Goal: Task Accomplishment & Management: Manage account settings

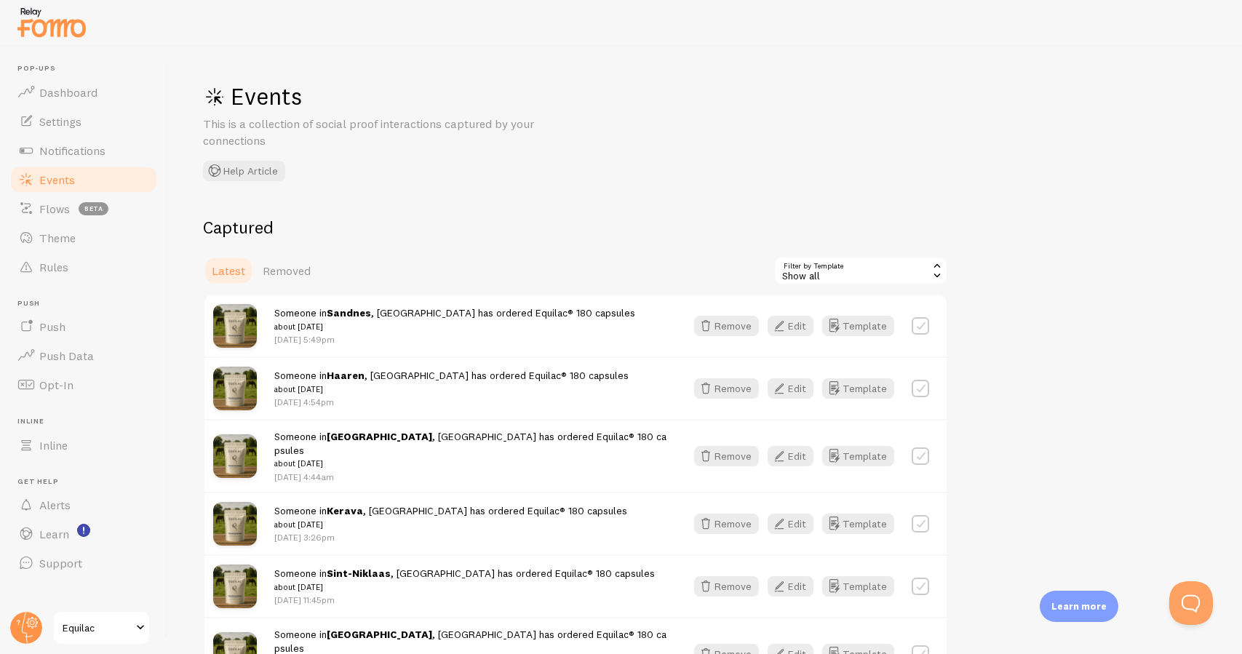
click at [105, 184] on link "Events" at bounding box center [84, 179] width 150 height 29
click at [47, 200] on link "Flows beta" at bounding box center [84, 208] width 150 height 29
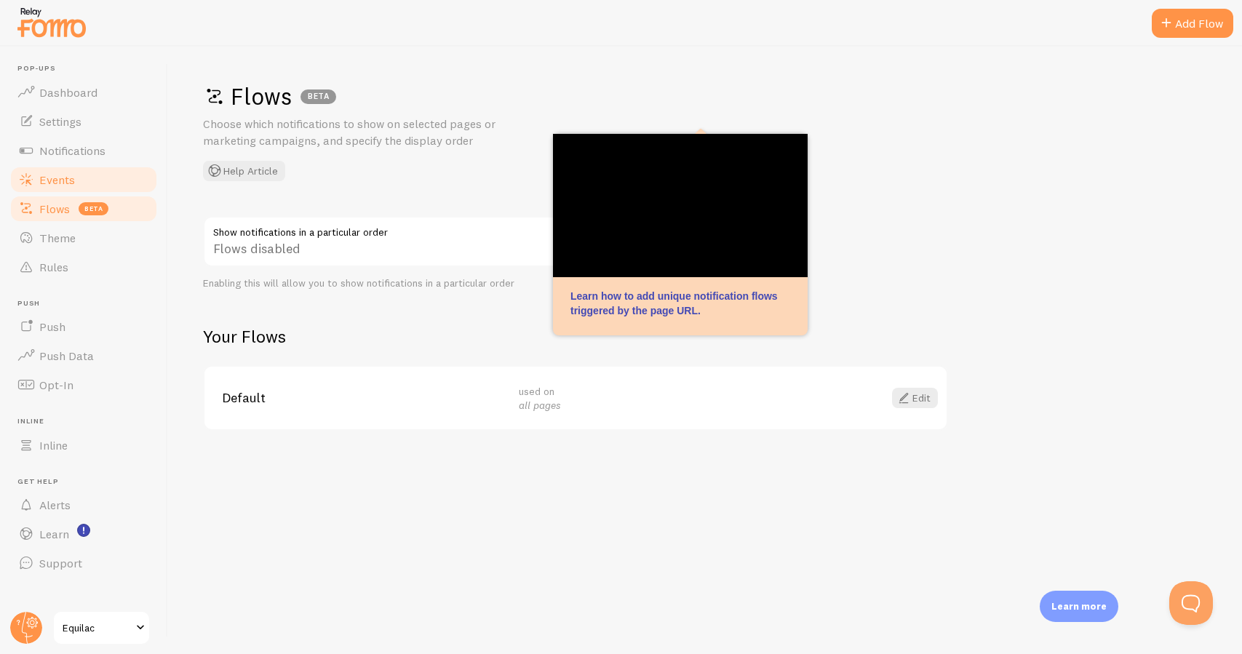
click at [60, 183] on span "Events" at bounding box center [57, 179] width 36 height 15
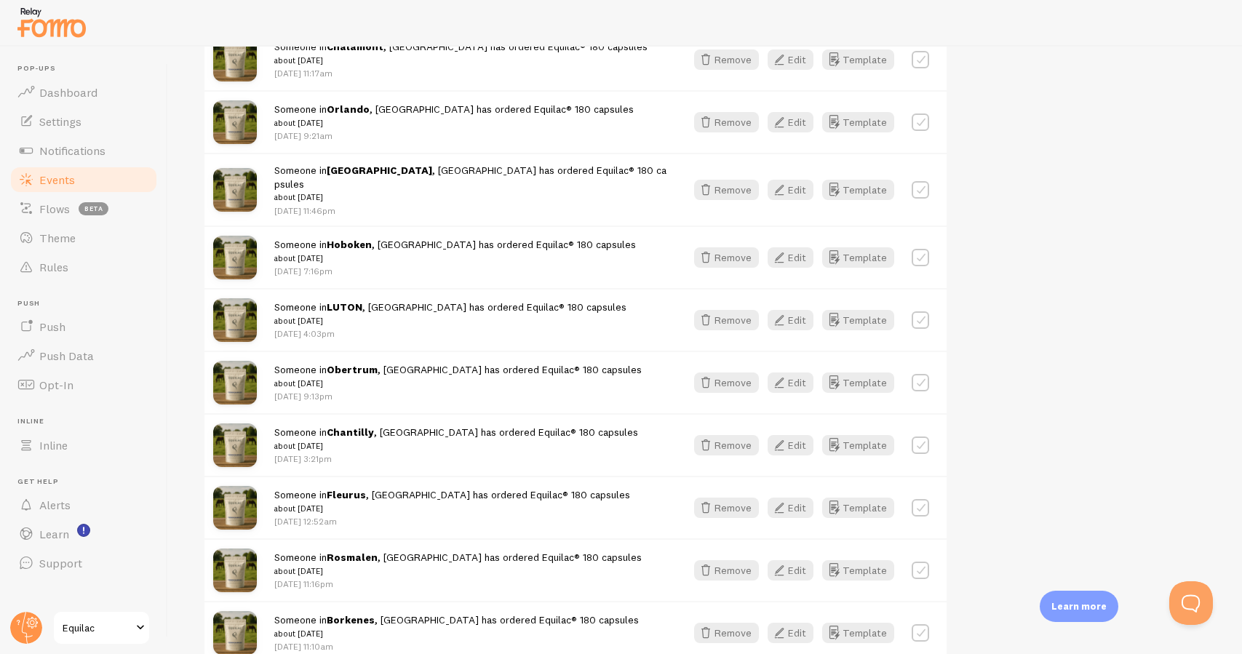
scroll to position [796, 0]
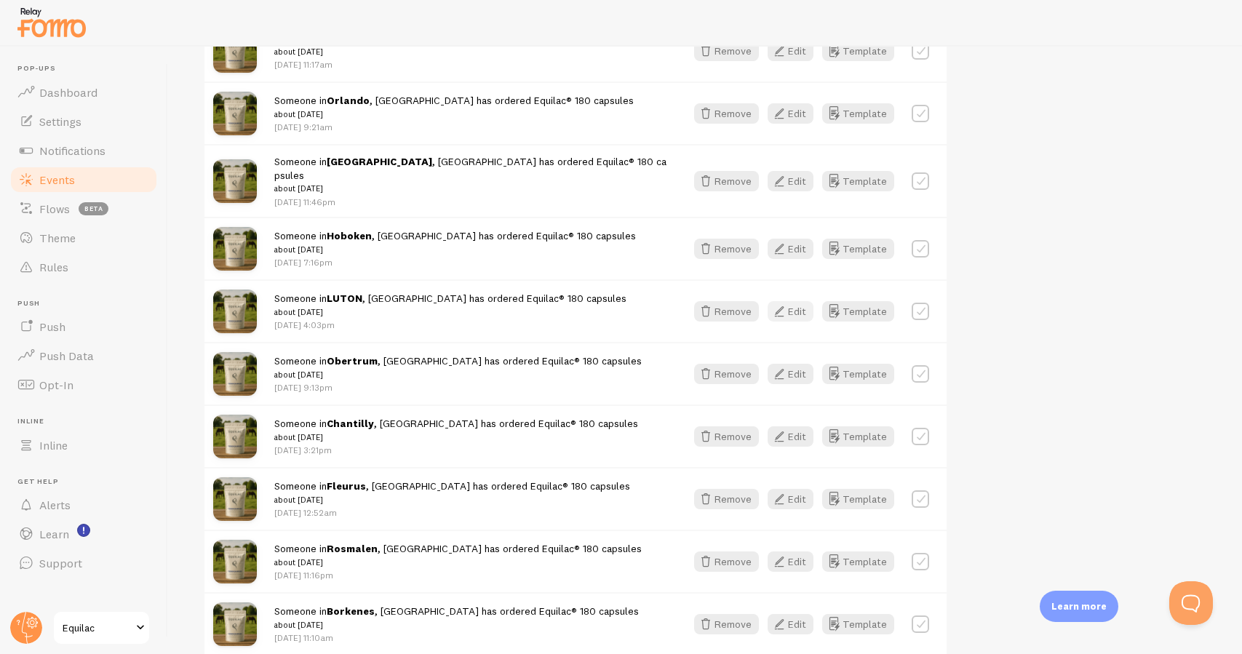
click at [804, 301] on button "Edit" at bounding box center [790, 311] width 46 height 20
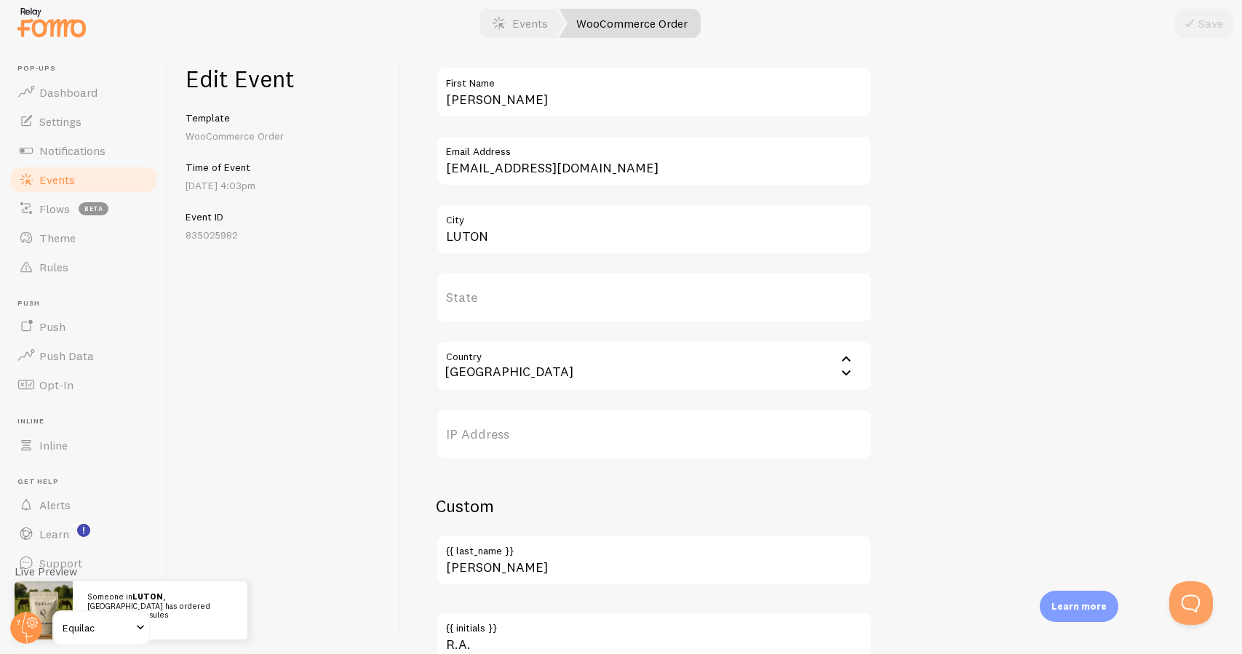
scroll to position [528, 0]
click at [617, 226] on input "LUTON" at bounding box center [654, 227] width 436 height 51
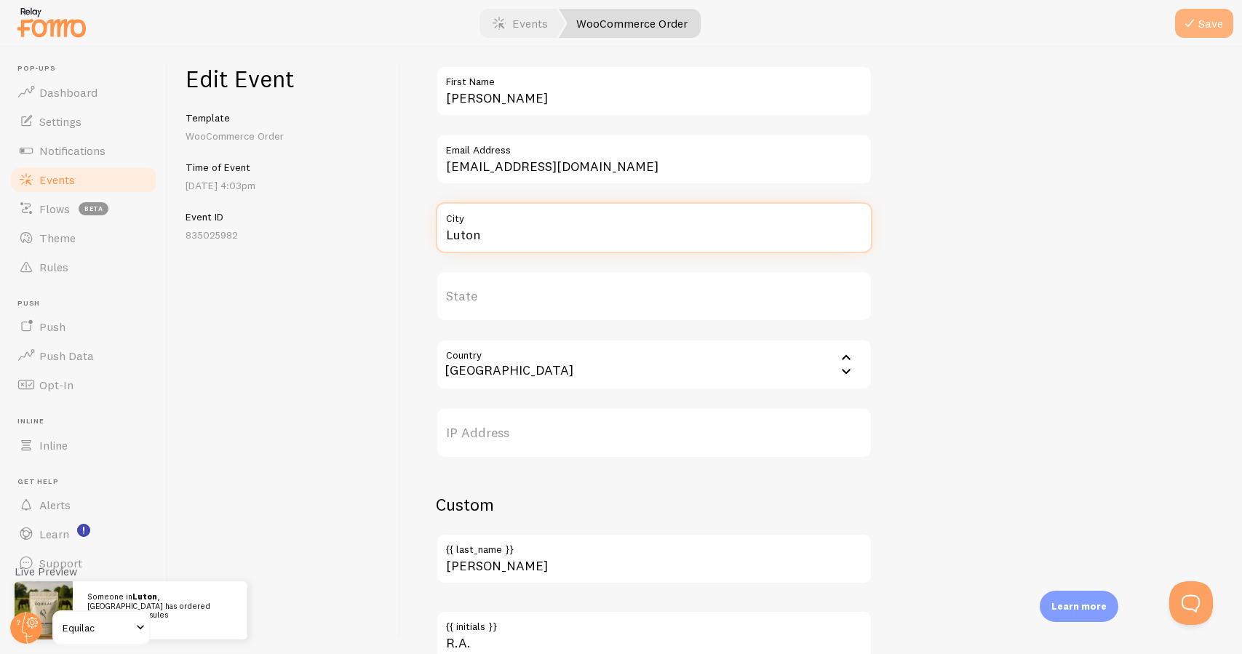
type input "Luton"
click at [1210, 30] on button "Save" at bounding box center [1204, 23] width 58 height 29
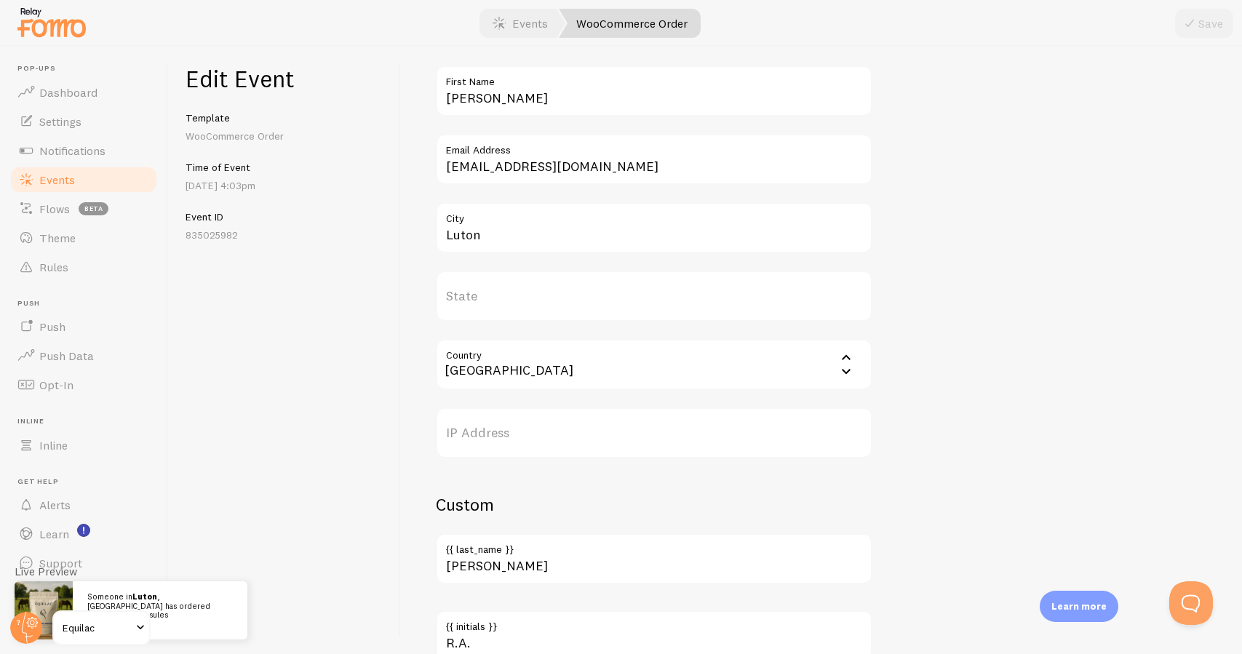
click at [122, 183] on link "Events" at bounding box center [84, 179] width 150 height 29
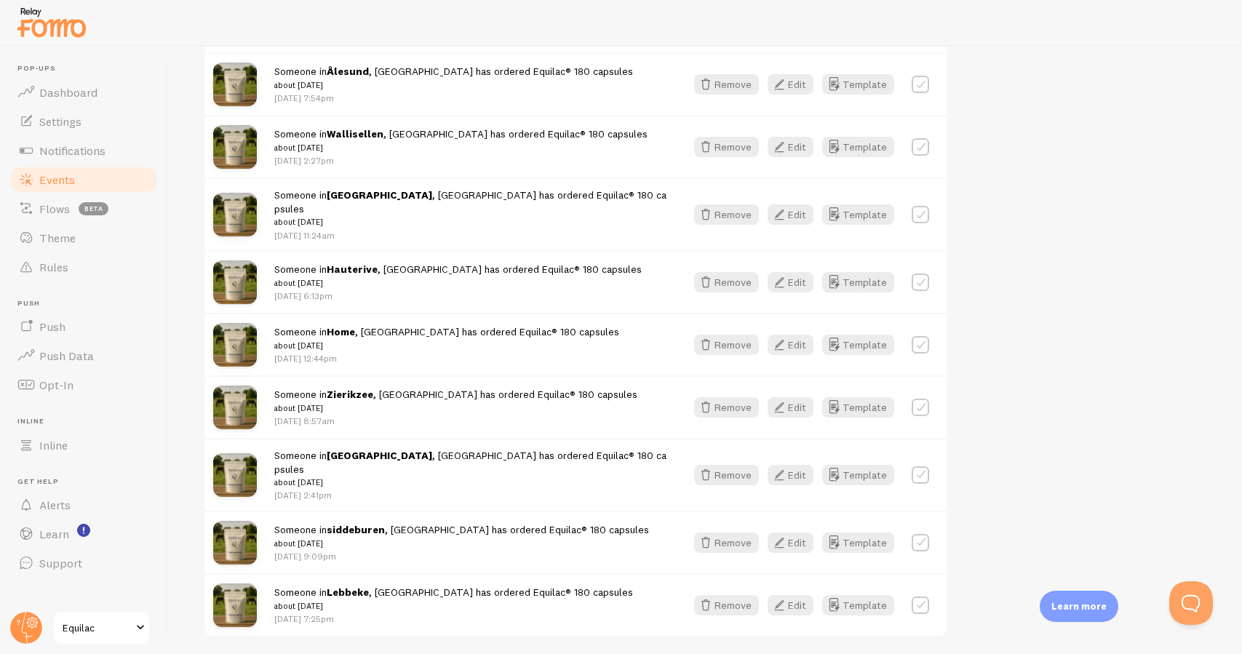
scroll to position [1599, 0]
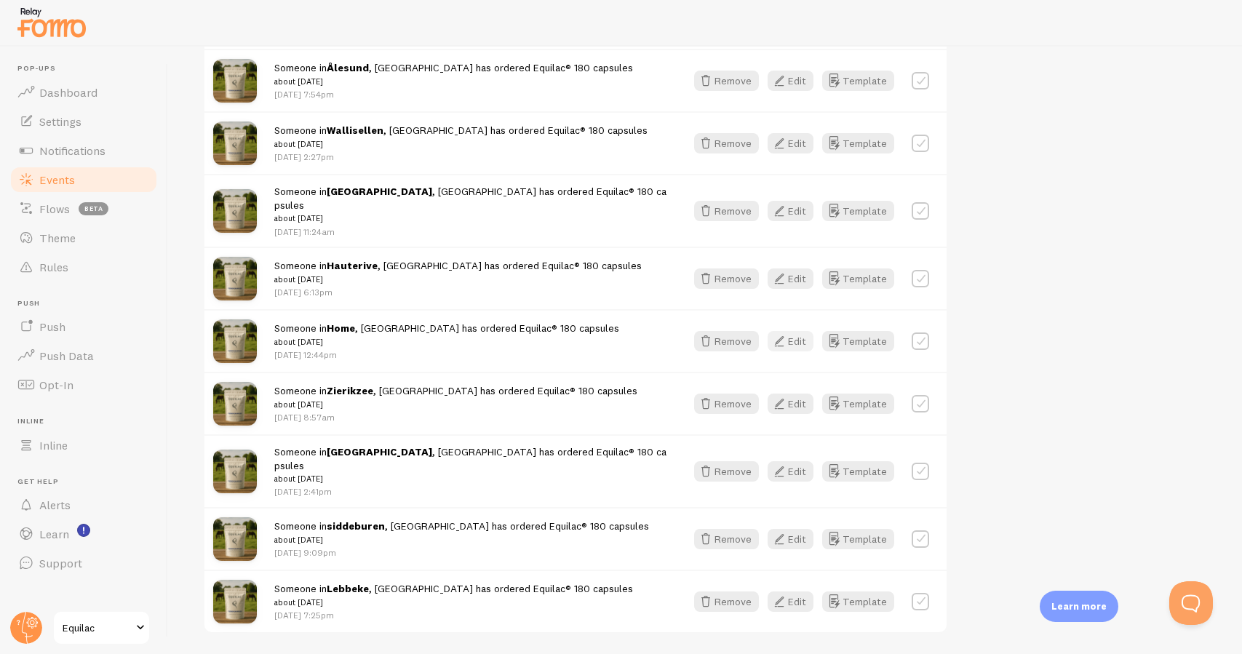
click at [799, 331] on button "Edit" at bounding box center [790, 341] width 46 height 20
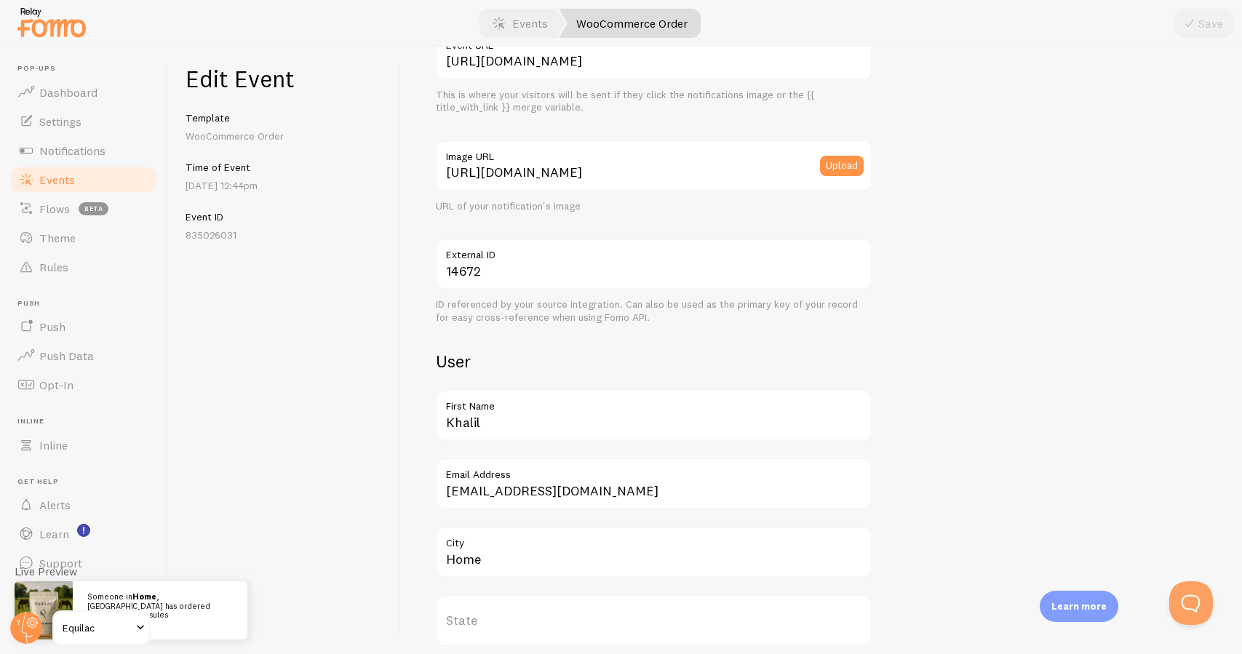
scroll to position [193, 0]
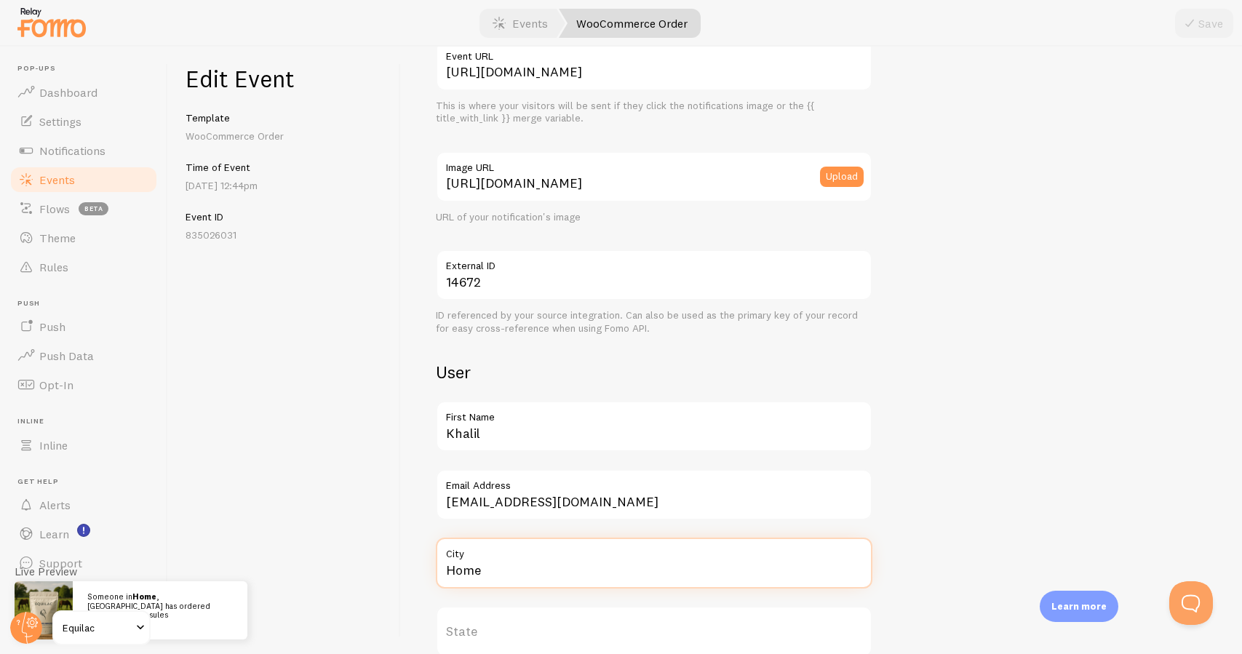
click at [487, 564] on input "Home" at bounding box center [654, 562] width 436 height 51
type input "Heerenveen"
click at [1225, 30] on button "Save" at bounding box center [1204, 23] width 58 height 29
click at [121, 177] on link "Events" at bounding box center [84, 179] width 150 height 29
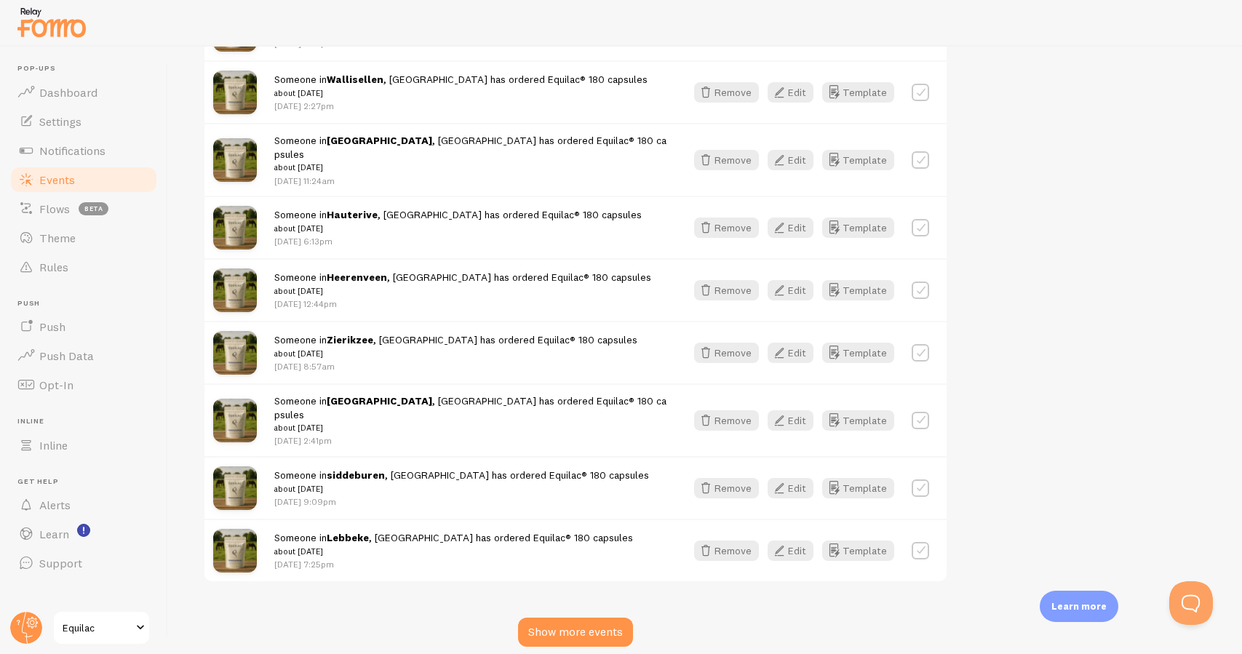
scroll to position [1650, 0]
click at [588, 618] on div "Show more events" at bounding box center [575, 632] width 115 height 29
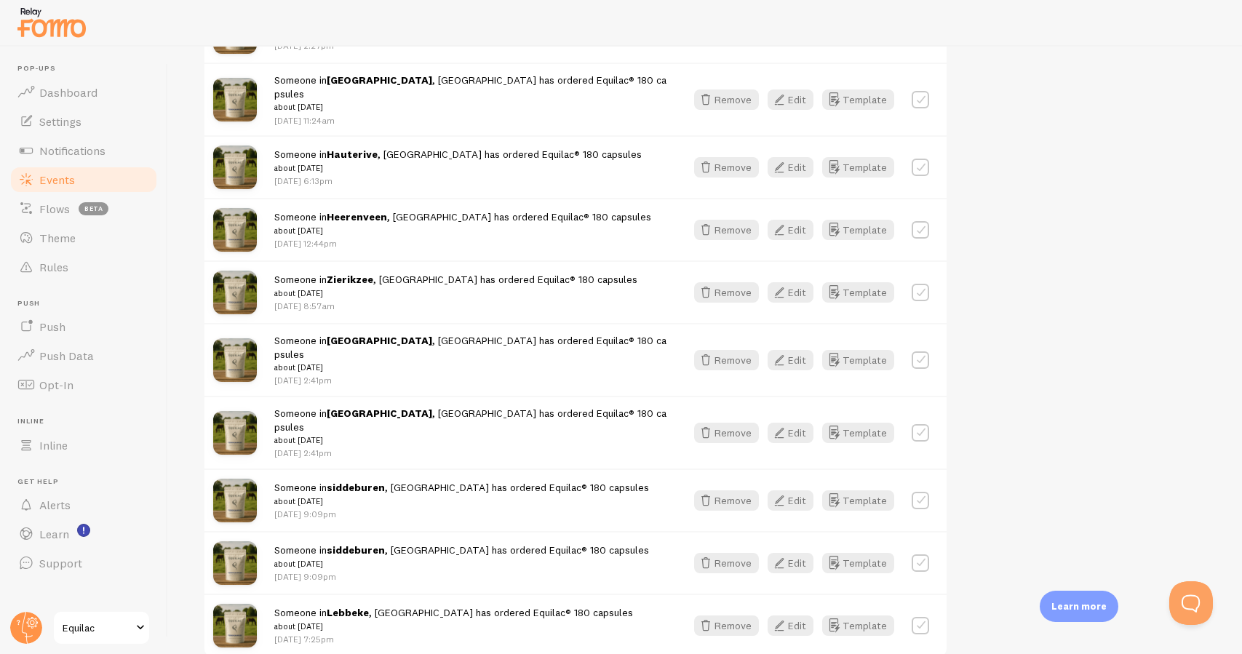
scroll to position [0, 0]
click at [792, 553] on button "Edit" at bounding box center [790, 563] width 46 height 20
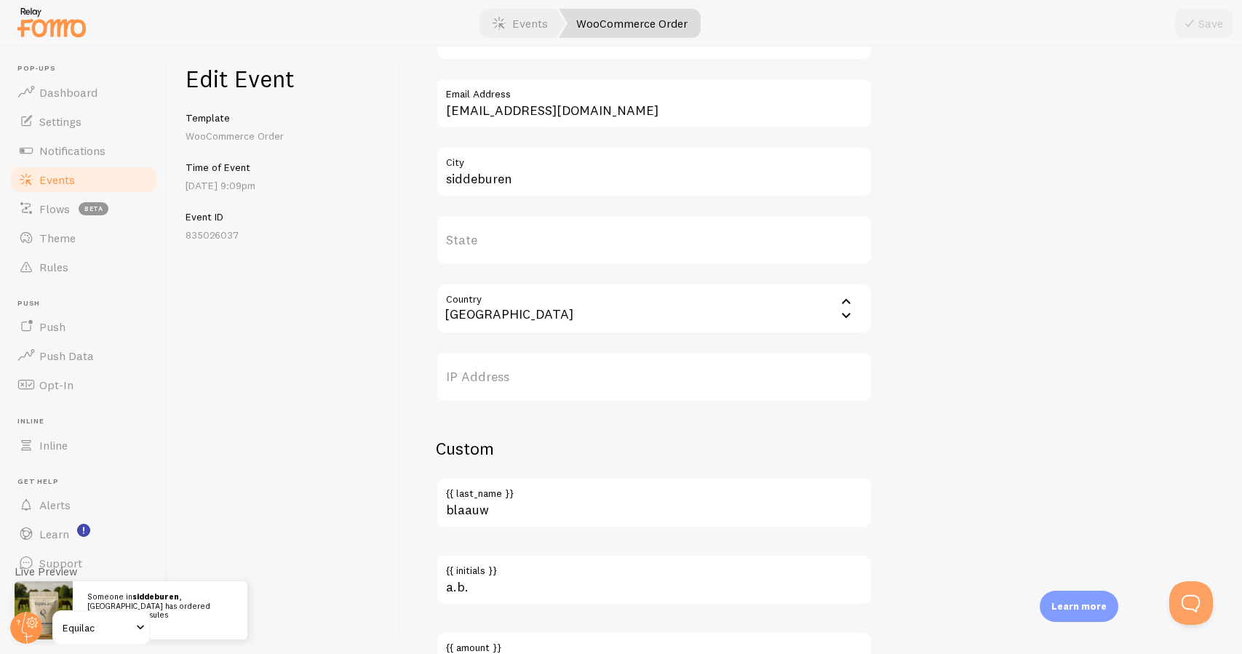
scroll to position [582, 0]
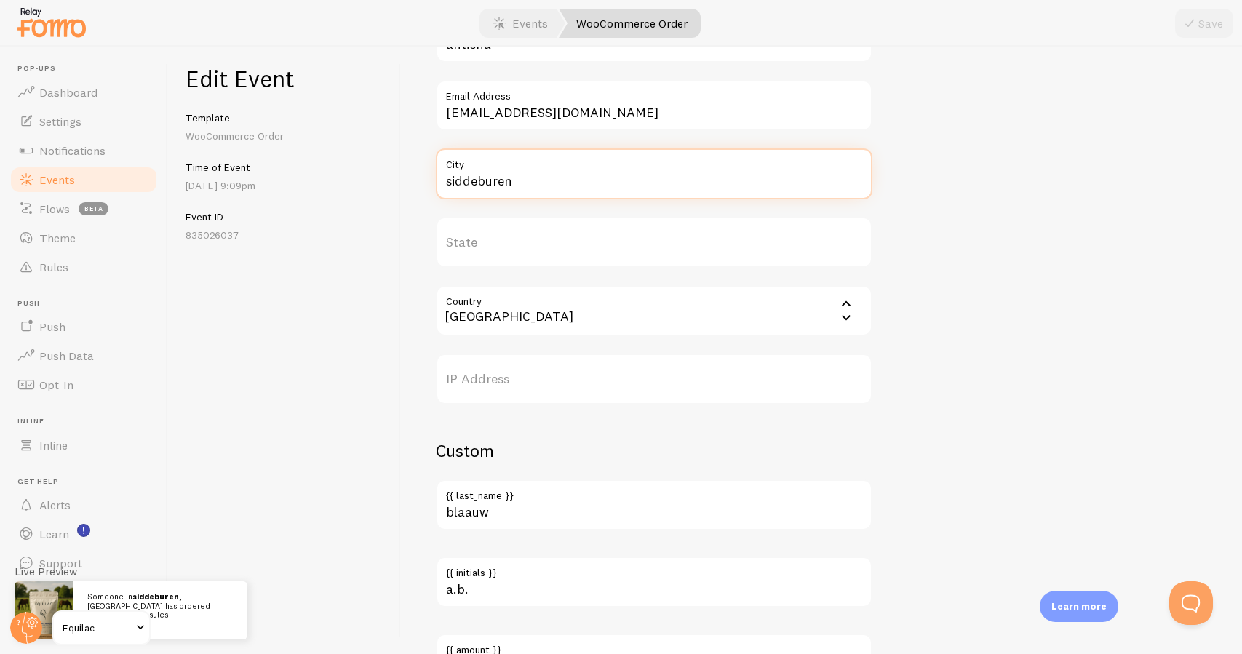
drag, startPoint x: 451, startPoint y: 181, endPoint x: 441, endPoint y: 181, distance: 9.5
type input "Siddeburen"
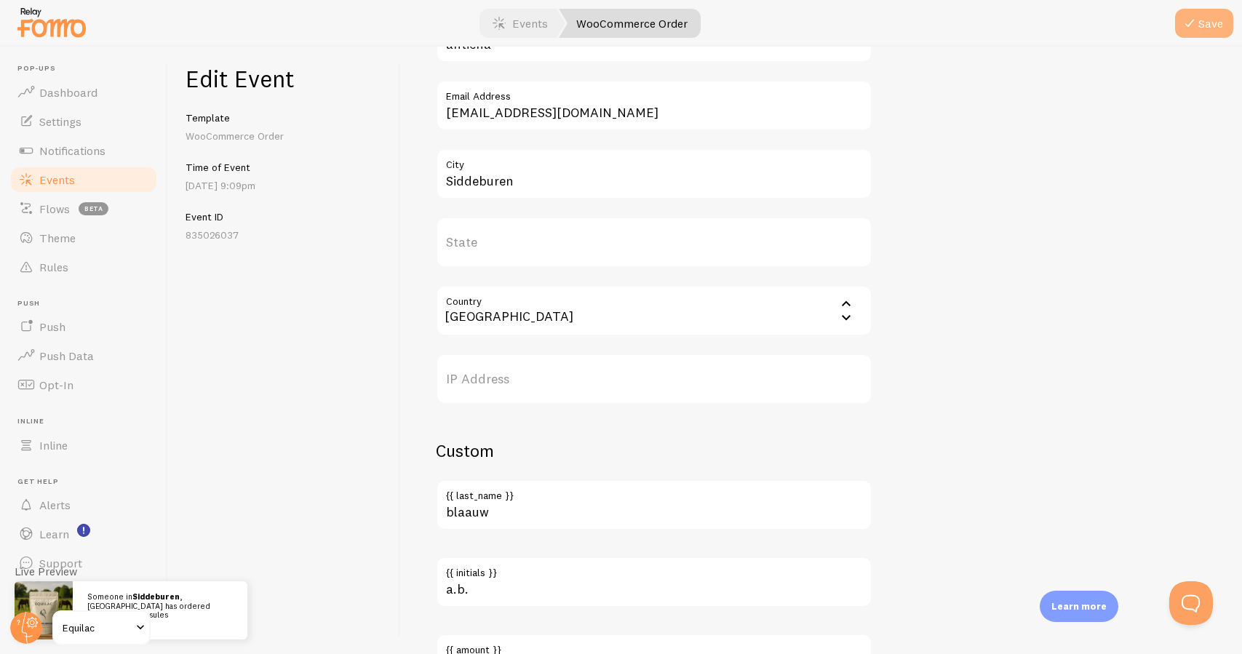
click at [1196, 28] on icon "submit" at bounding box center [1188, 23] width 17 height 17
click at [134, 185] on link "Events" at bounding box center [84, 179] width 150 height 29
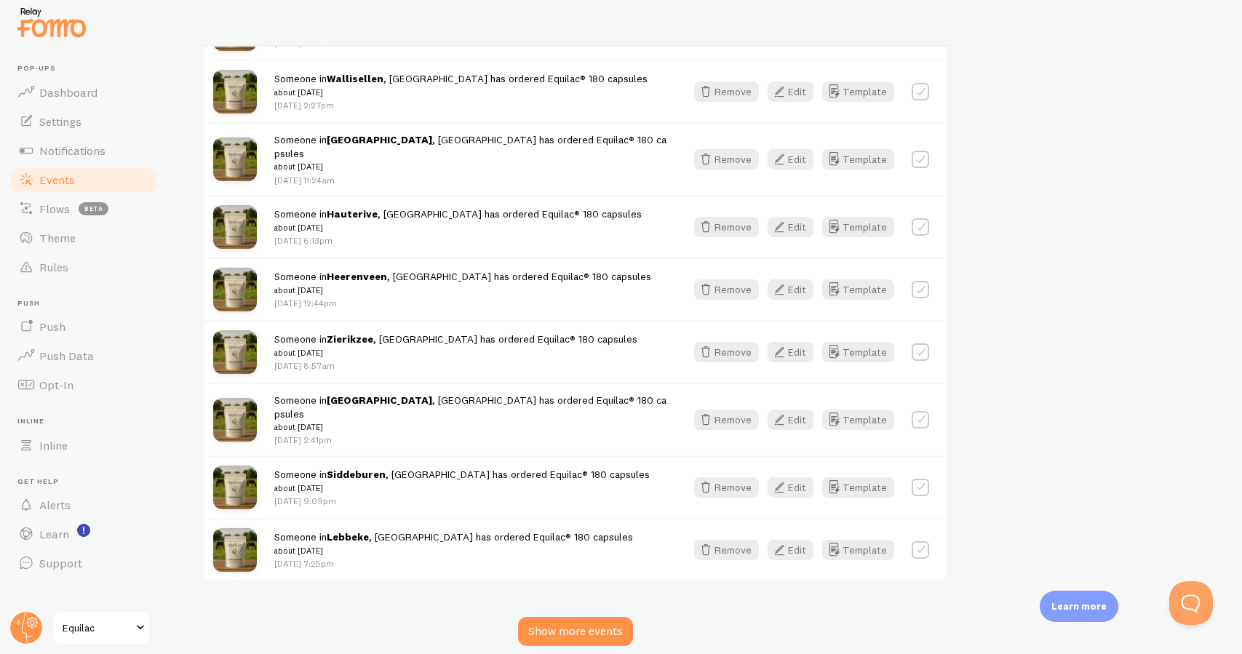
scroll to position [1650, 0]
